Goal: Information Seeking & Learning: Learn about a topic

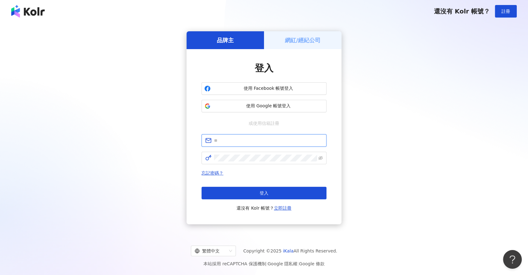
click at [251, 140] on input "text" at bounding box center [268, 140] width 109 height 7
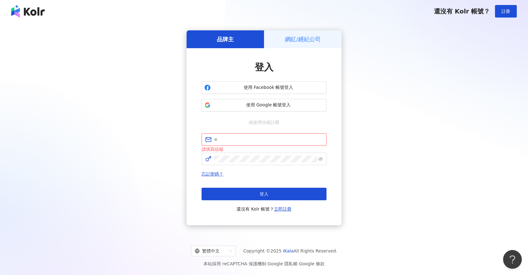
click at [463, 137] on div "品牌主 網紅/經紀公司 登入 使用 Facebook 帳號登入 使用 Google 帳號登入 或使用信箱註冊 請填寫信箱 忘記密碼？ 登入 還沒有 Kolr …" at bounding box center [264, 128] width 513 height 200
click at [278, 142] on input "text" at bounding box center [268, 139] width 109 height 7
click at [272, 135] on span at bounding box center [264, 139] width 125 height 13
paste input "**********"
type input "**********"
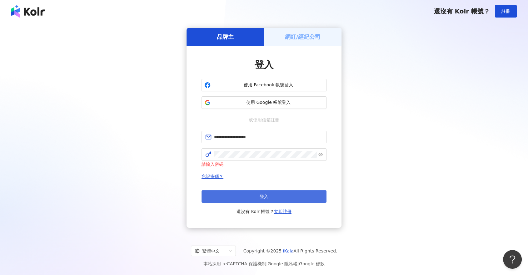
click at [261, 196] on span "登入" at bounding box center [264, 196] width 9 height 5
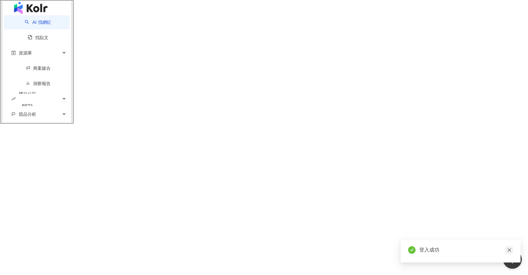
click at [511, 248] on icon "close" at bounding box center [509, 250] width 4 height 4
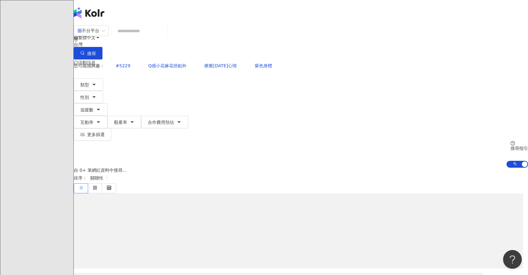
click at [165, 37] on input "search" at bounding box center [139, 31] width 51 height 12
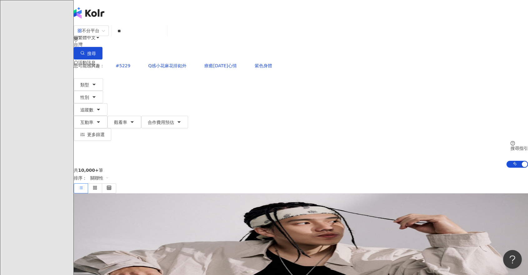
type input "*"
type input "***"
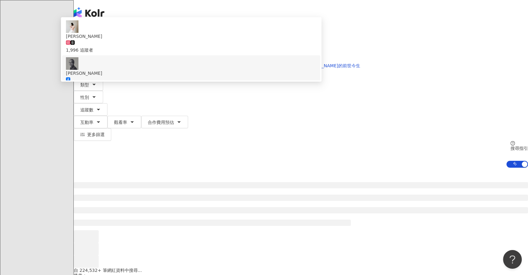
click at [216, 82] on div "67,954 追蹤者" at bounding box center [191, 84] width 251 height 14
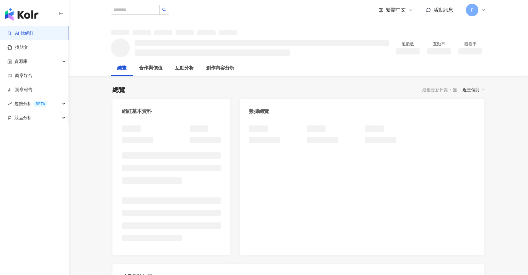
drag, startPoint x: 508, startPoint y: 114, endPoint x: 410, endPoint y: 154, distance: 105.3
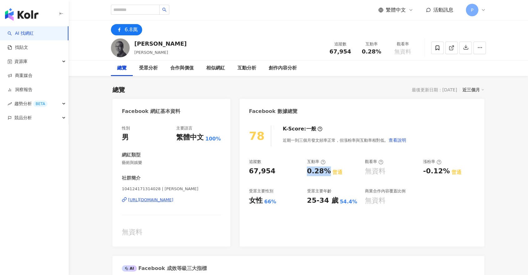
drag, startPoint x: 328, startPoint y: 174, endPoint x: 305, endPoint y: 172, distance: 22.3
click at [305, 172] on div "追蹤數 67,954 互動率 0.28% 普通 觀看率 無資料 漲粉率 -0.12% 普通 受眾主要性別 女性 66% 受眾主要年齡 25-34 歲 54.4…" at bounding box center [362, 182] width 226 height 46
copy div "0.28%"
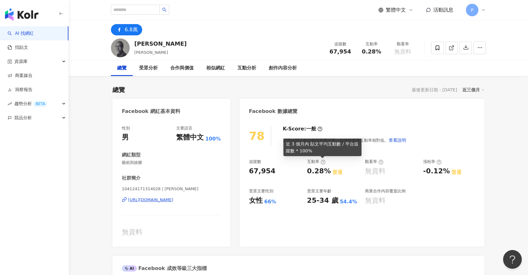
click at [322, 162] on icon at bounding box center [323, 161] width 5 height 5
click at [323, 163] on icon at bounding box center [323, 161] width 5 height 5
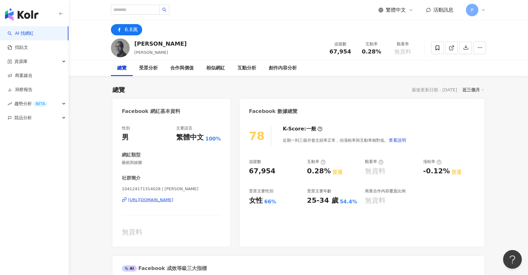
click at [479, 138] on div "78 K-Score : 一般 近期一到三個月發文頻率正常，但漲粉率與互動率相對低。 查看說明 追蹤數 67,954 互動率 0.28% 普通 觀看率 無資料…" at bounding box center [362, 182] width 245 height 127
click at [304, 163] on div "追蹤數 67,954 互動率 0.28% 普通 觀看率 無資料 漲粉率 -0.12% 普通 受眾主要性別 女性 66% 受眾主要年齡 25-34 歲 54.4…" at bounding box center [362, 182] width 226 height 46
click at [340, 200] on div "54.4%" at bounding box center [349, 201] width 18 height 7
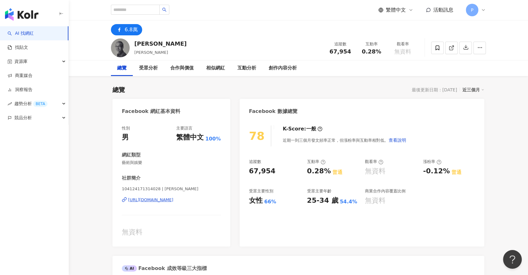
click at [316, 191] on div "受眾主要年齡" at bounding box center [319, 191] width 24 height 6
click at [135, 12] on input "search" at bounding box center [135, 10] width 49 height 10
